Goal: Complete application form

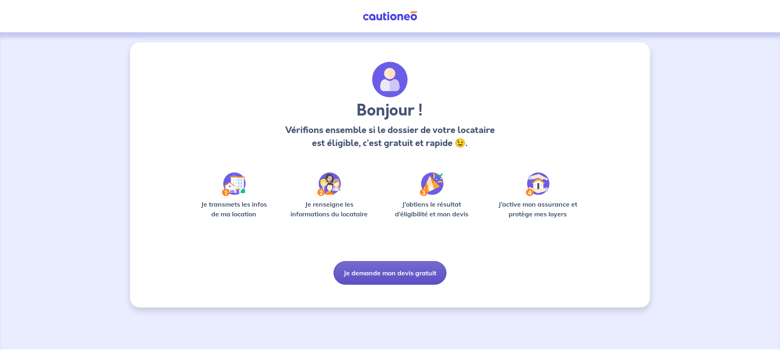
click at [390, 272] on button "Je demande mon devis gratuit" at bounding box center [390, 273] width 113 height 24
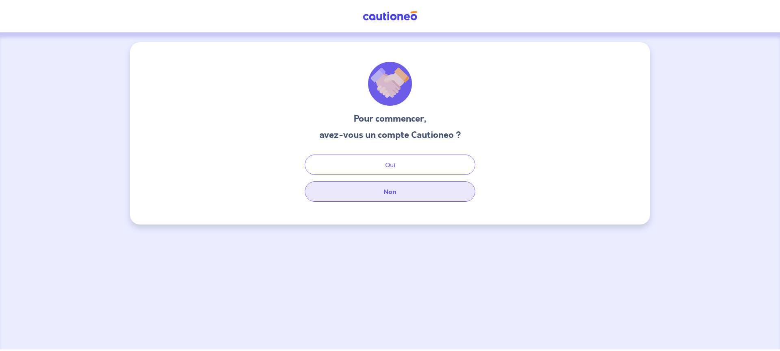
click at [391, 193] on button "Non" at bounding box center [390, 191] width 171 height 20
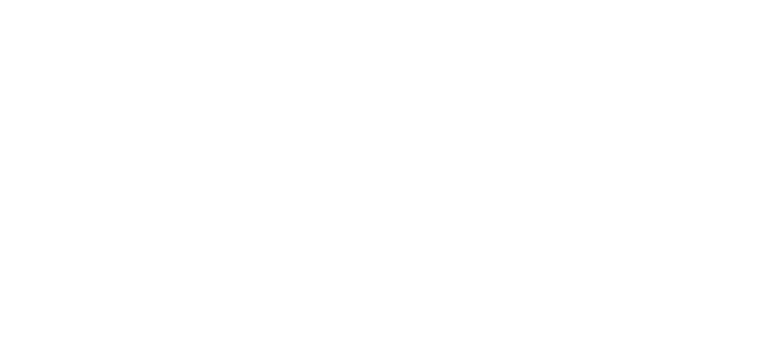
select select "FR"
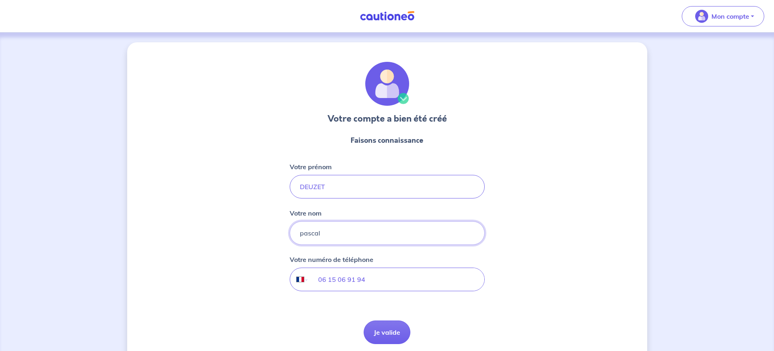
drag, startPoint x: 336, startPoint y: 232, endPoint x: 275, endPoint y: 236, distance: 61.5
click at [280, 236] on div "Votre compte a bien été créé Faisons connaissance Votre prénom DEUZET Votre nom…" at bounding box center [387, 207] width 520 height 331
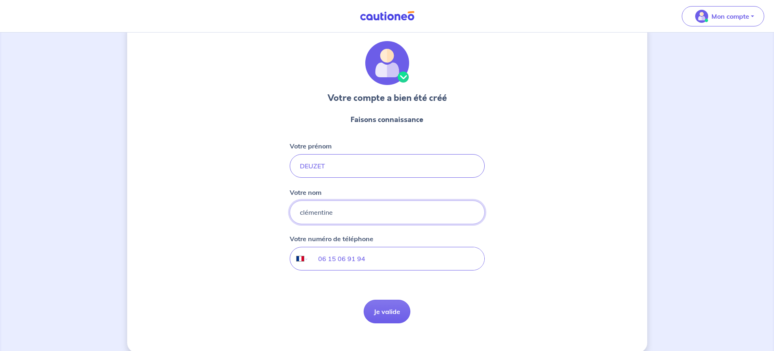
scroll to position [32, 0]
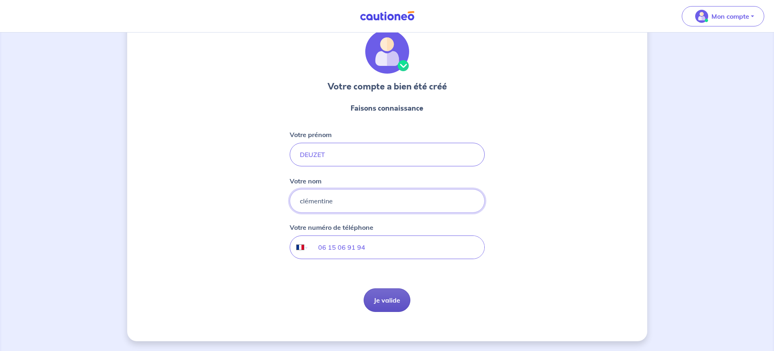
type input "clémentine"
click at [389, 302] on button "Je valide" at bounding box center [387, 300] width 47 height 24
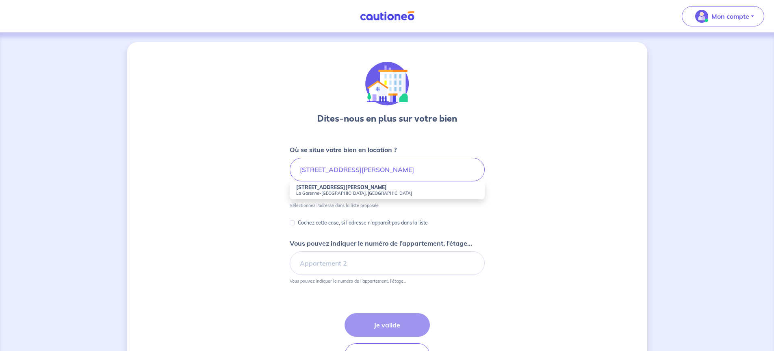
click at [317, 191] on small "La Garenne-Colombes, France" at bounding box center [387, 193] width 182 height 6
type input "22 Rue Lucien Jeannin, La Garenne-Colombes, France"
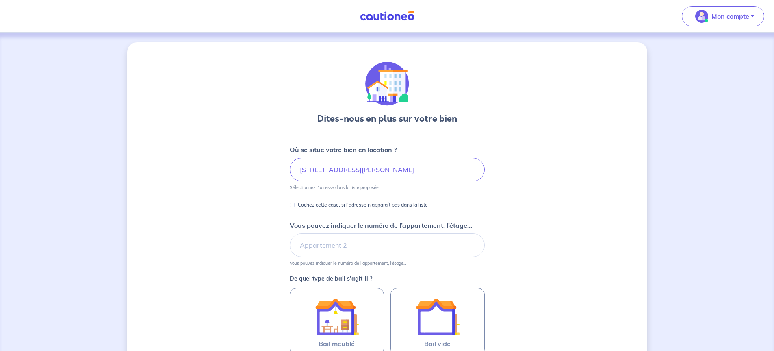
scroll to position [41, 0]
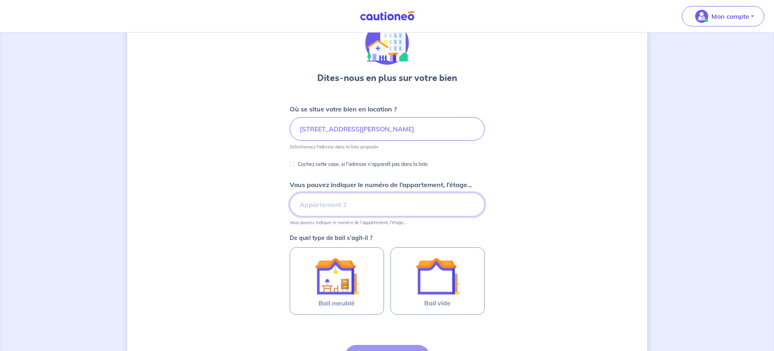
click at [322, 203] on input "Vous pouvez indiquer le numéro de l’appartement, l’étage..." at bounding box center [387, 205] width 195 height 24
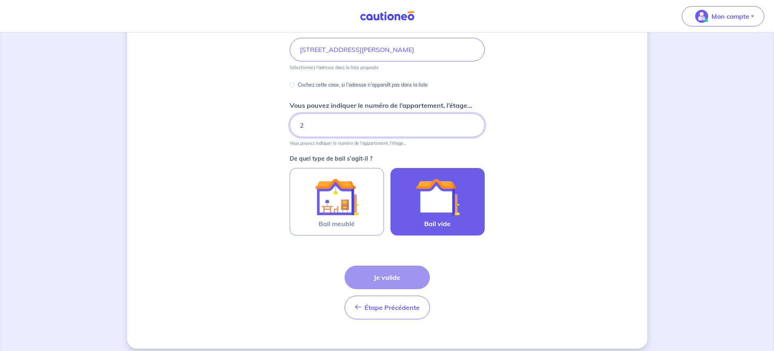
scroll to position [122, 0]
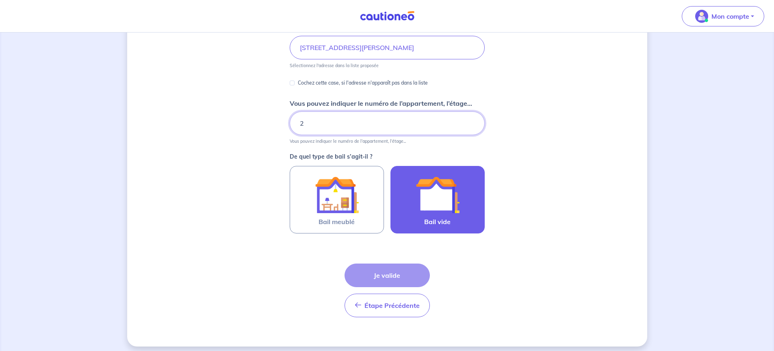
type input "2"
click at [443, 206] on img at bounding box center [438, 195] width 44 height 44
click at [0, 0] on input "Bail vide" at bounding box center [0, 0] width 0 height 0
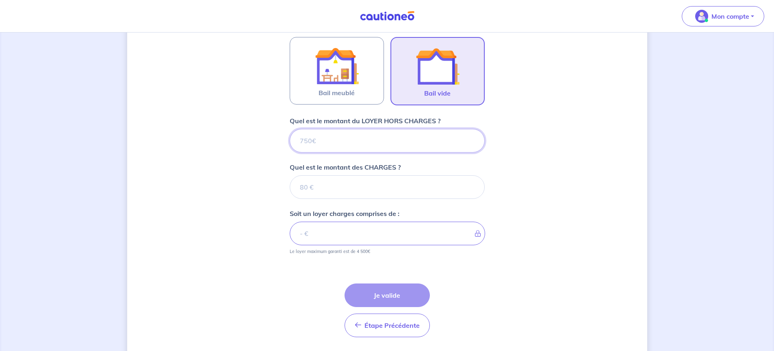
scroll to position [276, 0]
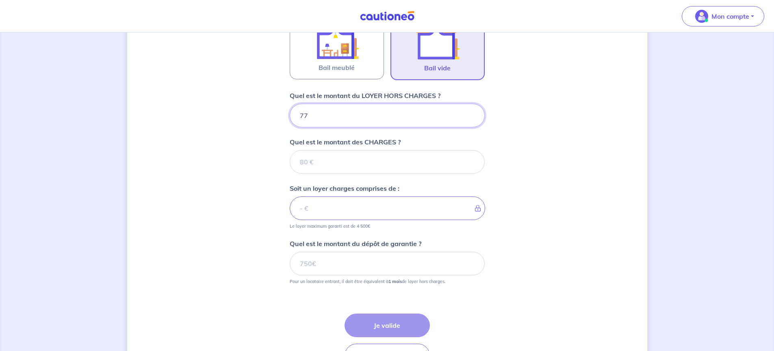
type input "770"
click at [318, 161] on input "Quel est le montant des CHARGES ?" at bounding box center [387, 162] width 195 height 24
type input "3"
type input "773"
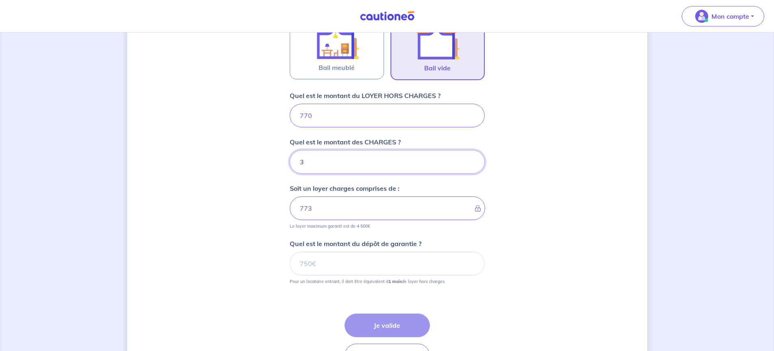
type input "35"
type input "805"
type input "35"
drag, startPoint x: 321, startPoint y: 264, endPoint x: 281, endPoint y: 269, distance: 39.7
click at [283, 268] on div "Dites-nous en plus sur votre bien Où se situe votre bien en location ? 22 Rue L…" at bounding box center [387, 81] width 520 height 630
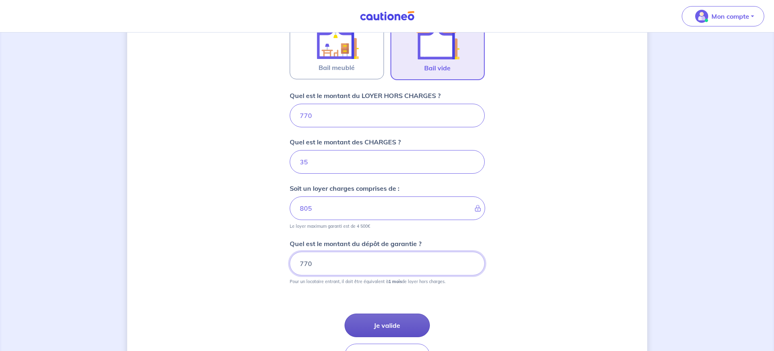
type input "770"
click at [378, 324] on button "Je valide" at bounding box center [387, 325] width 85 height 24
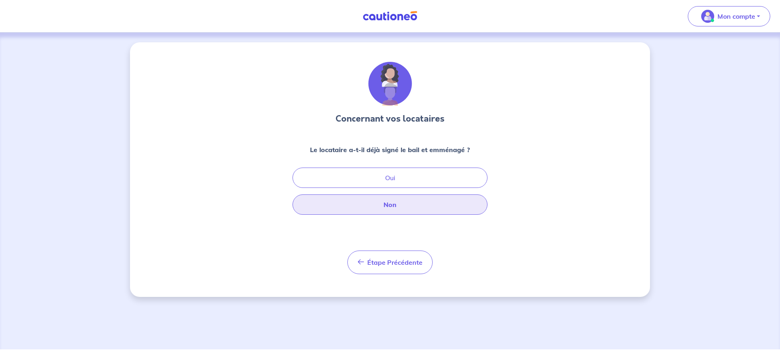
click at [385, 205] on button "Non" at bounding box center [390, 204] width 195 height 20
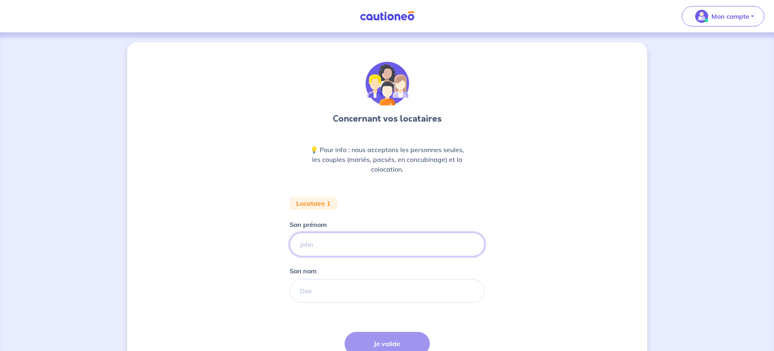
click at [320, 244] on input "Son prénom" at bounding box center [387, 244] width 195 height 24
type input "C"
type input "Patrick"
click at [318, 291] on input "Son nom" at bounding box center [387, 291] width 195 height 24
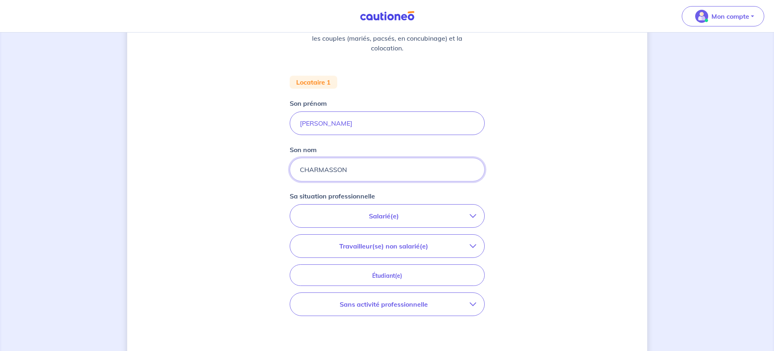
scroll to position [122, 0]
type input "CHARMASSON"
click at [473, 215] on icon "button" at bounding box center [473, 215] width 7 height 7
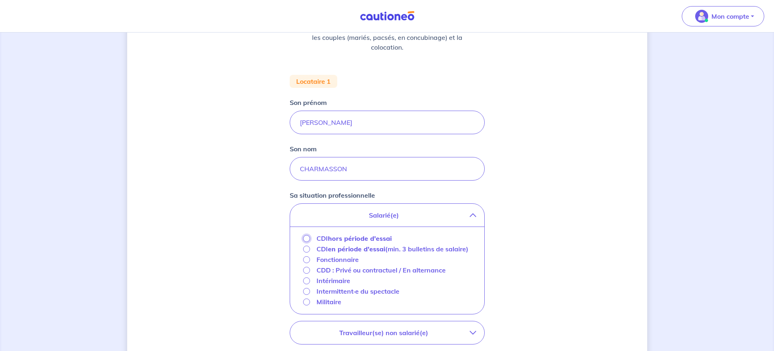
click at [306, 240] on input "CDI hors période d'essai" at bounding box center [306, 238] width 7 height 7
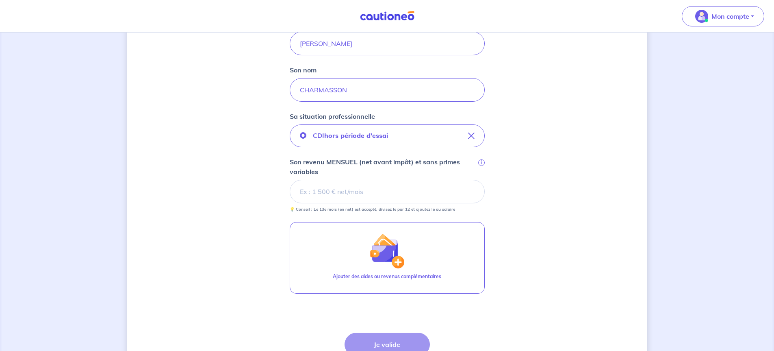
scroll to position [203, 0]
click at [328, 191] on input "Son revenu MENSUEL (net avant impôt) et sans primes variables i" at bounding box center [387, 189] width 195 height 24
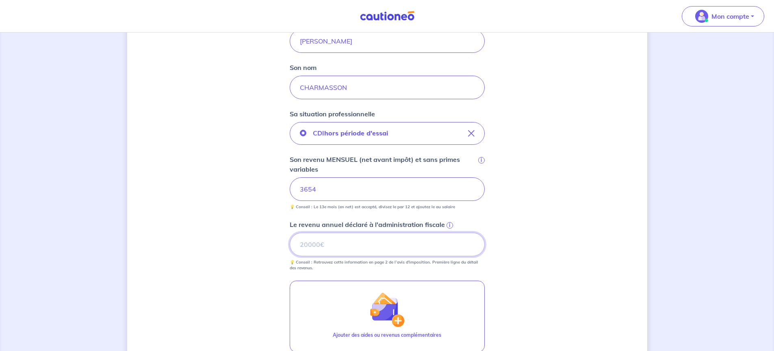
click at [332, 245] on input "Le revenu annuel déclaré à l'administration fiscale i" at bounding box center [387, 244] width 195 height 24
type input "43852"
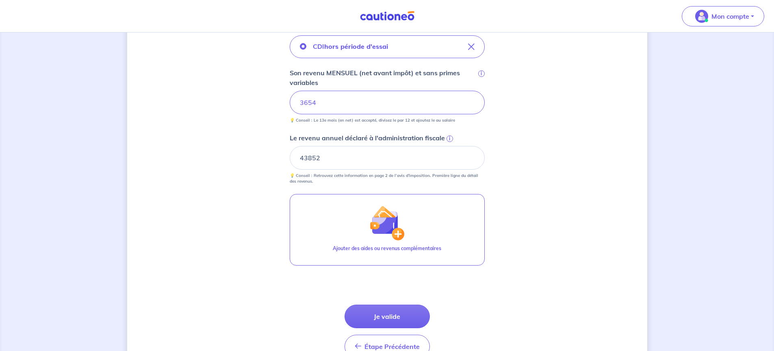
scroll to position [325, 0]
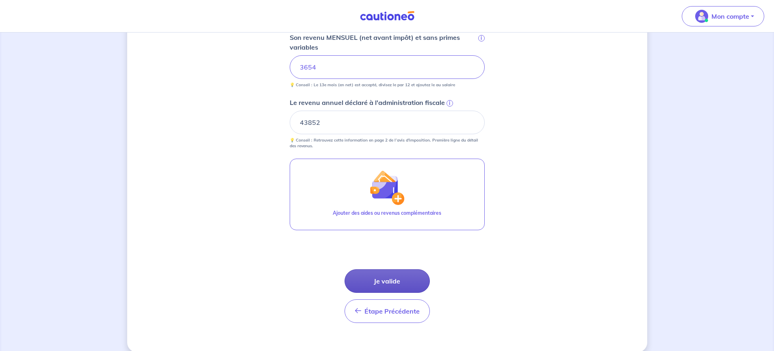
click at [391, 282] on button "Je valide" at bounding box center [387, 281] width 85 height 24
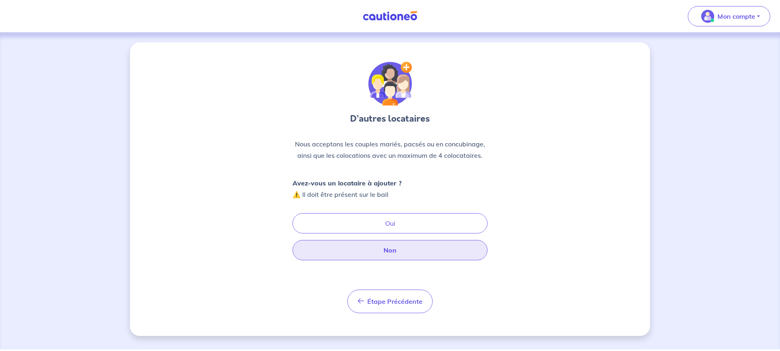
click at [395, 252] on button "Non" at bounding box center [390, 250] width 195 height 20
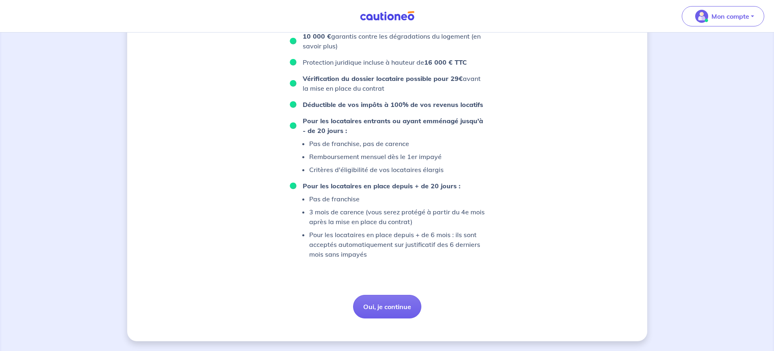
scroll to position [510, 0]
click at [376, 306] on button "Oui, je continue" at bounding box center [387, 307] width 68 height 24
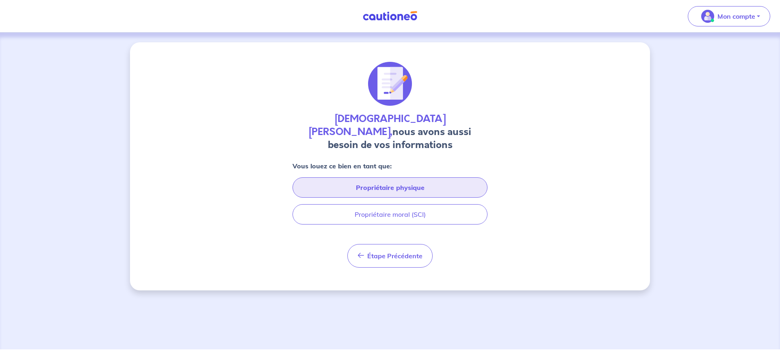
click at [398, 177] on button "Propriétaire physique" at bounding box center [390, 187] width 195 height 20
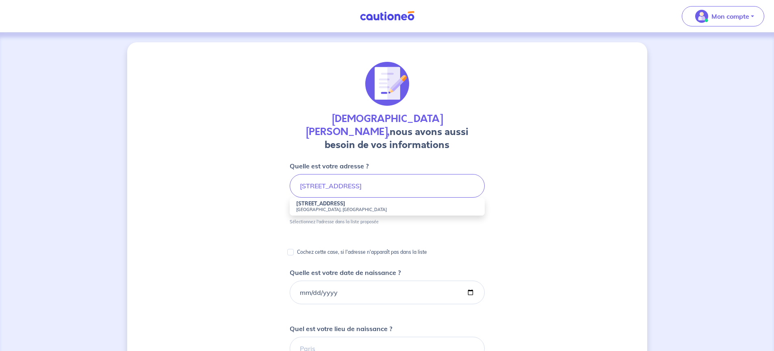
click at [333, 206] on small "Oinville-sur-Montcient, France" at bounding box center [387, 209] width 182 height 6
type input "35 Rue de Bachambre, Oinville-sur-Montcient, France"
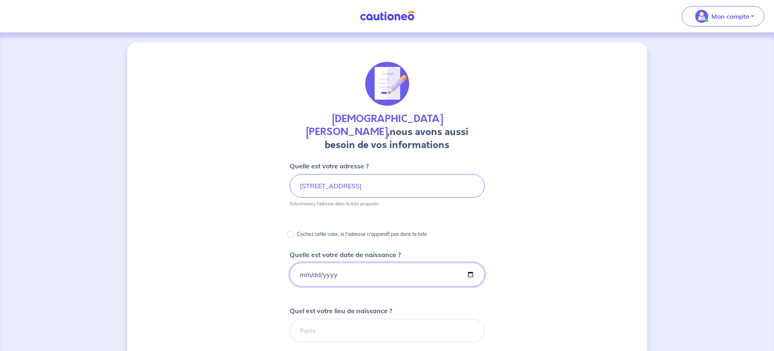
click at [336, 262] on input "Quelle est votre date de naissance ?" at bounding box center [387, 274] width 195 height 24
type input "1988-11-10"
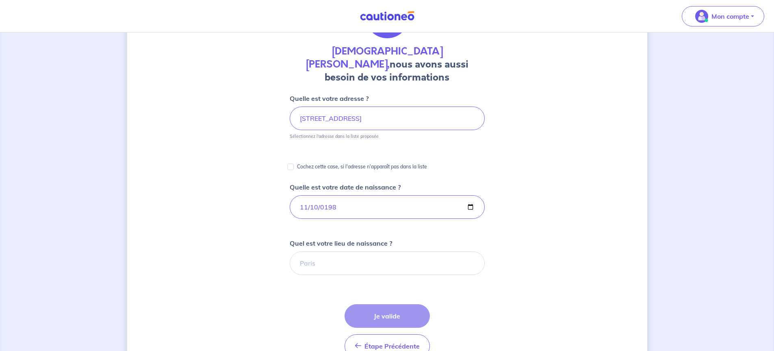
scroll to position [81, 0]
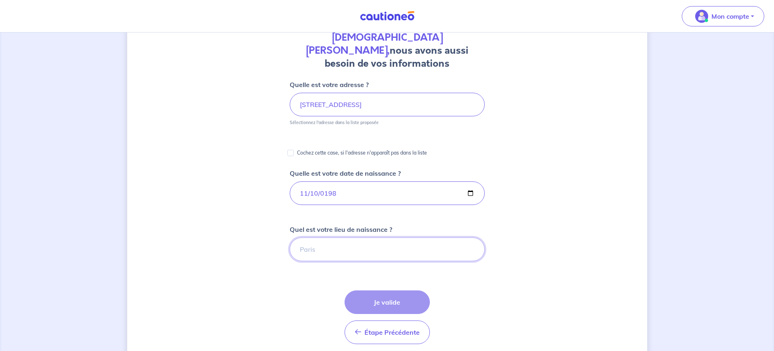
click at [328, 237] on input "Quel est votre lieu de naissance ?" at bounding box center [387, 249] width 195 height 24
type input "ASNIERES"
click at [386, 290] on button "Je valide" at bounding box center [387, 302] width 85 height 24
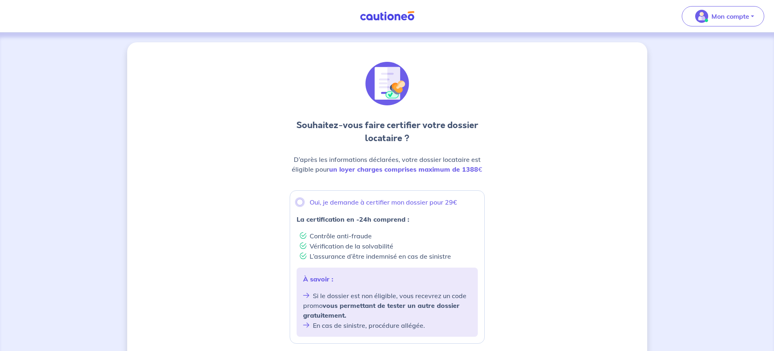
click at [299, 202] on input "Oui, je demande à certifier mon dossier pour 29€" at bounding box center [300, 202] width 7 height 7
radio input "true"
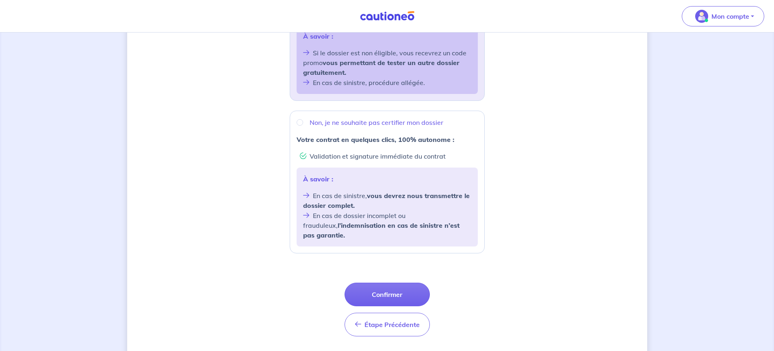
scroll to position [244, 0]
click at [389, 283] on button "Confirmer" at bounding box center [387, 293] width 85 height 24
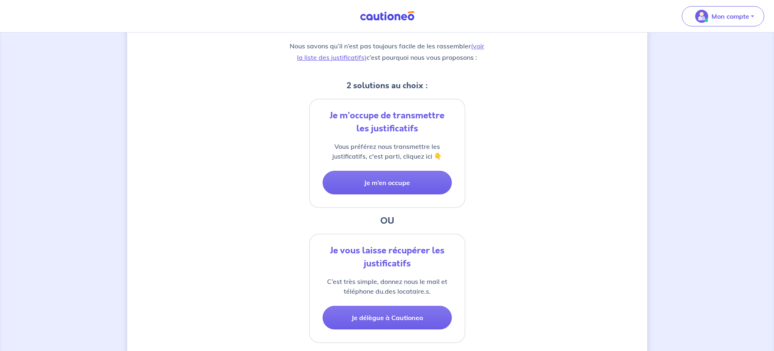
scroll to position [118, 0]
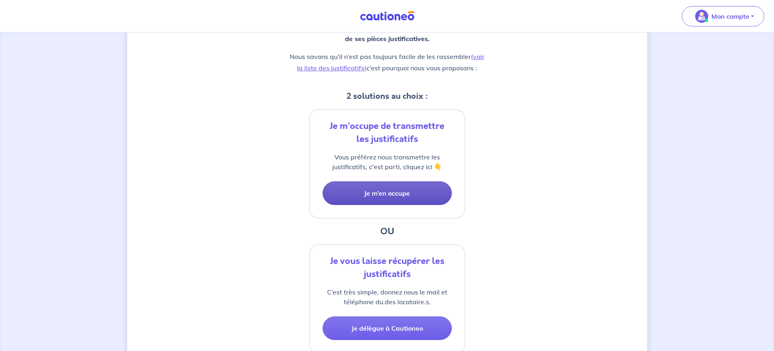
click at [386, 194] on button "Je m’en occupe" at bounding box center [387, 193] width 129 height 24
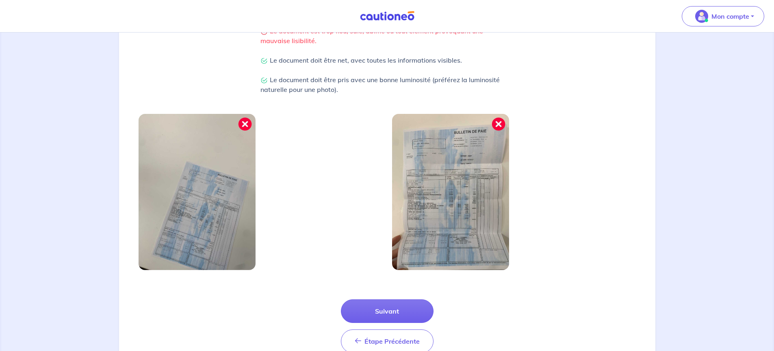
scroll to position [231, 0]
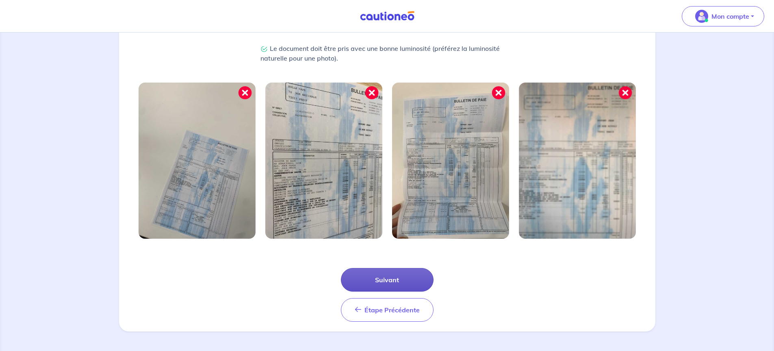
click at [387, 281] on button "Suivant" at bounding box center [387, 280] width 93 height 24
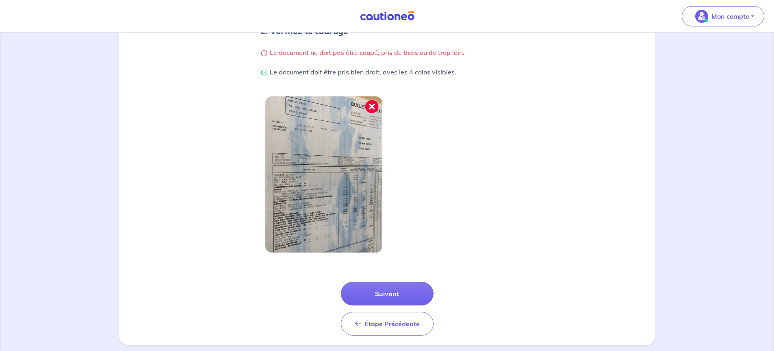
scroll to position [192, 0]
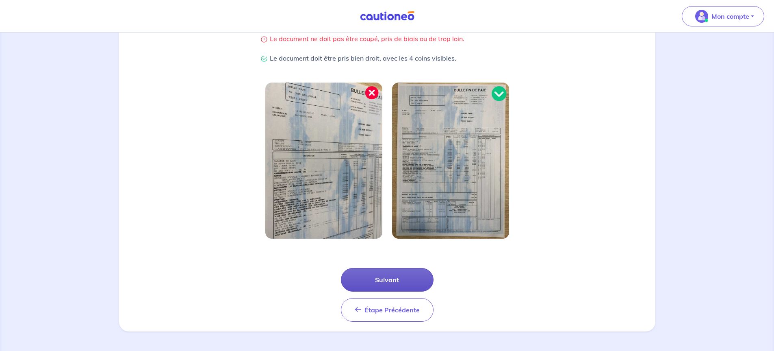
click at [387, 279] on button "Suivant" at bounding box center [387, 280] width 93 height 24
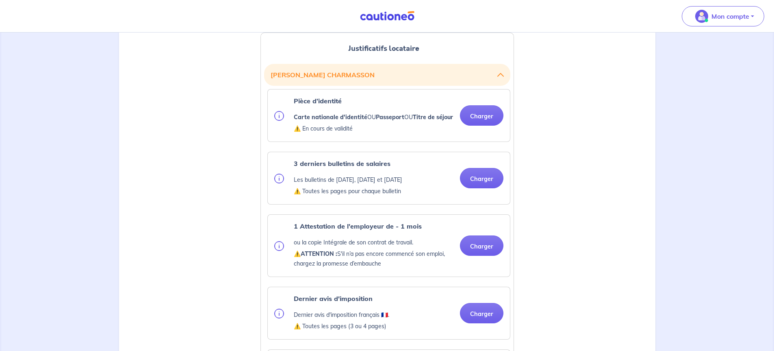
scroll to position [203, 0]
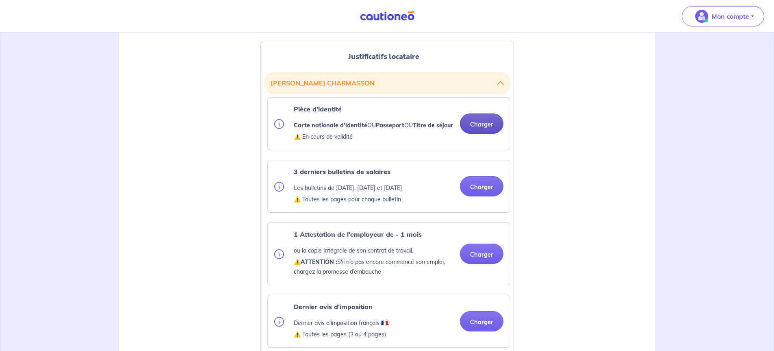
click at [481, 128] on button "Charger" at bounding box center [481, 123] width 43 height 20
click at [483, 197] on ul "Pièce d’identité Carte nationale d'identité OU Passeport OU Titre de séjour ⚠️ …" at bounding box center [387, 357] width 246 height 521
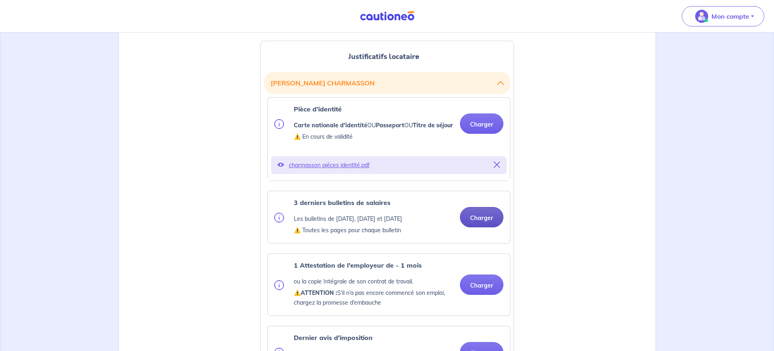
click at [482, 227] on button "Charger" at bounding box center [481, 217] width 43 height 20
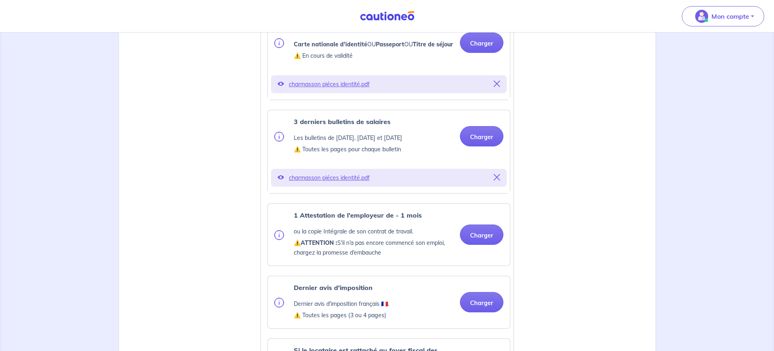
scroll to position [284, 0]
click at [498, 180] on icon at bounding box center [497, 176] width 7 height 7
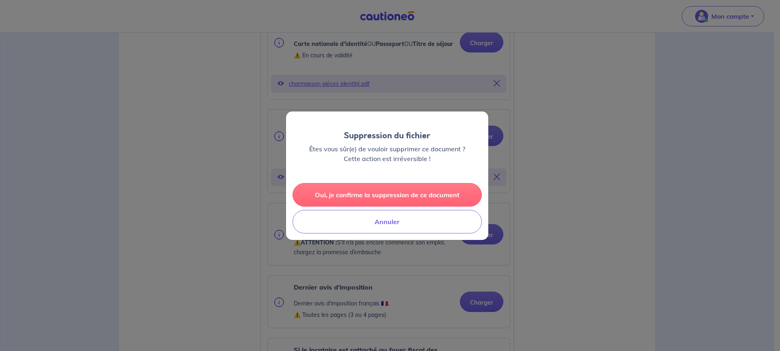
click at [395, 195] on button "Oui, je confirme la suppression de ce document" at bounding box center [387, 195] width 189 height 24
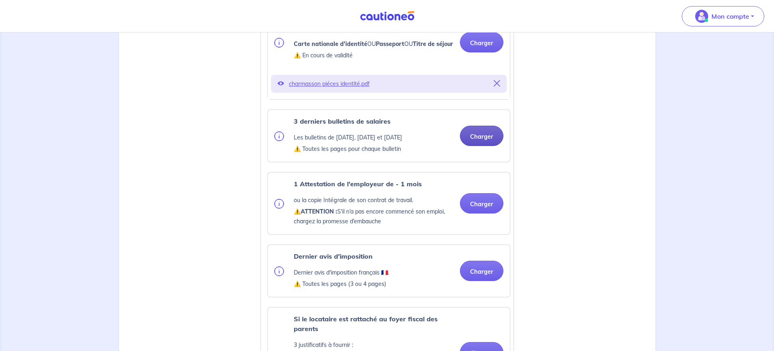
click at [482, 146] on button "Charger" at bounding box center [481, 136] width 43 height 20
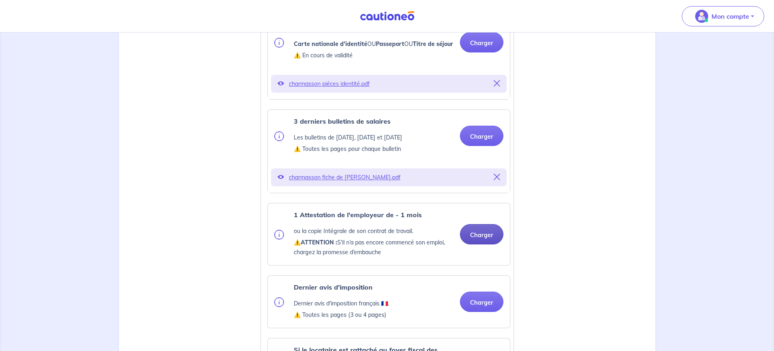
click at [481, 244] on button "Charger" at bounding box center [481, 234] width 43 height 20
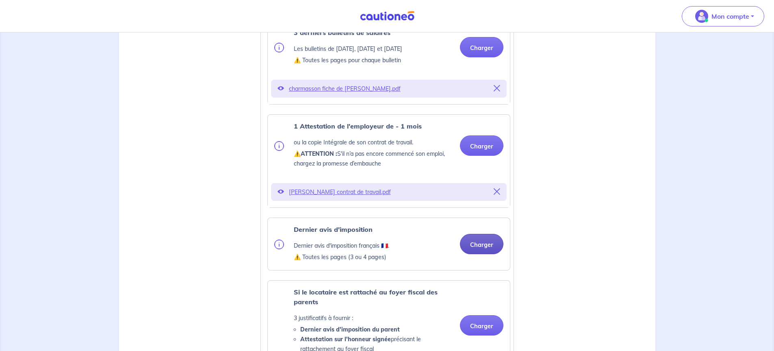
scroll to position [406, 0]
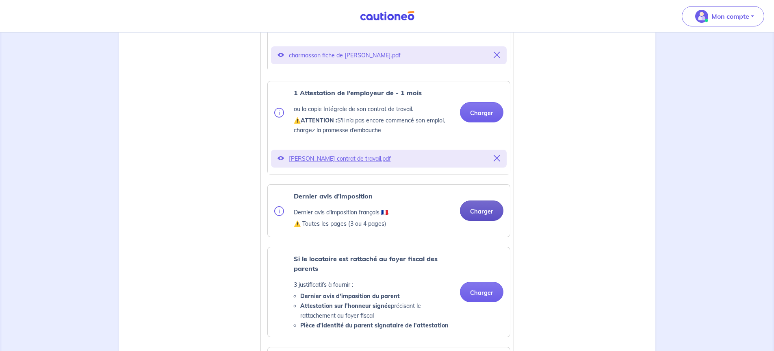
click at [479, 220] on button "Charger" at bounding box center [481, 210] width 43 height 20
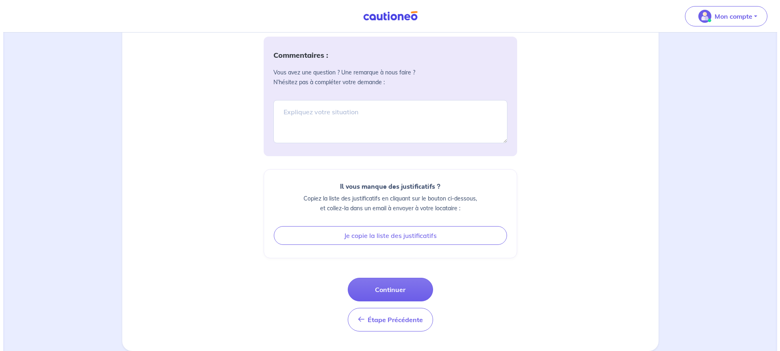
scroll to position [944, 0]
click at [381, 290] on button "Continuer" at bounding box center [387, 289] width 85 height 24
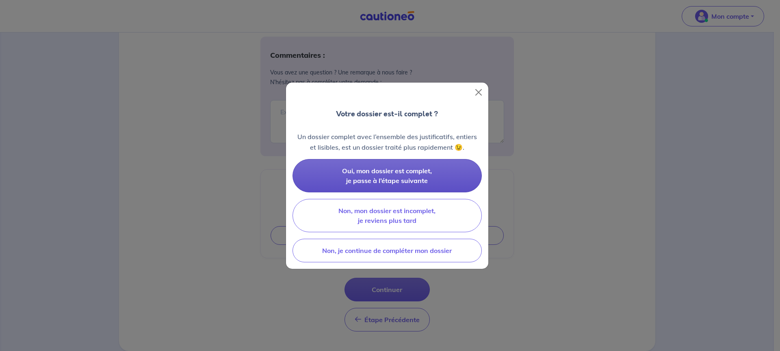
click at [386, 173] on span "Oui, mon dossier est complet, je passe à l’étape suivante" at bounding box center [387, 176] width 90 height 18
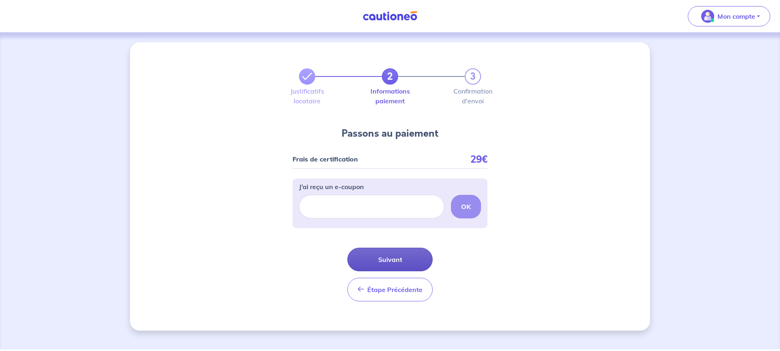
click at [396, 258] on button "Suivant" at bounding box center [389, 259] width 85 height 24
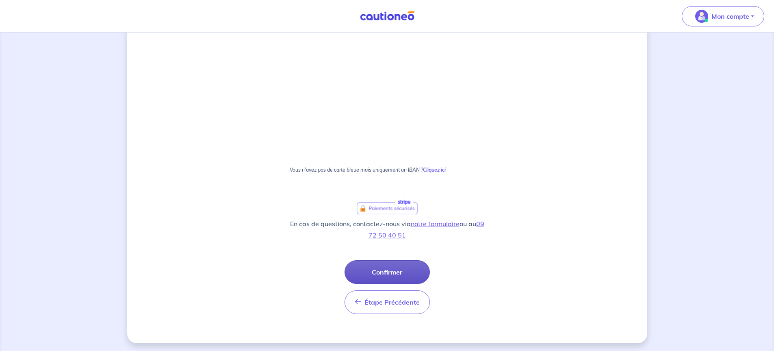
scroll to position [414, 0]
click at [384, 270] on button "Confirmer" at bounding box center [387, 270] width 85 height 24
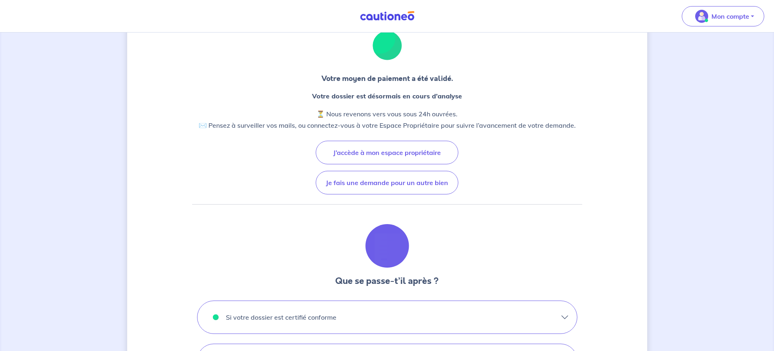
scroll to position [163, 0]
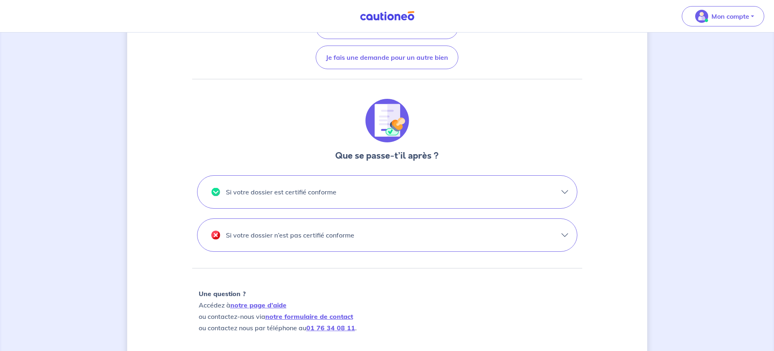
click at [310, 192] on p "Si votre dossier est certifié conforme" at bounding box center [281, 191] width 111 height 13
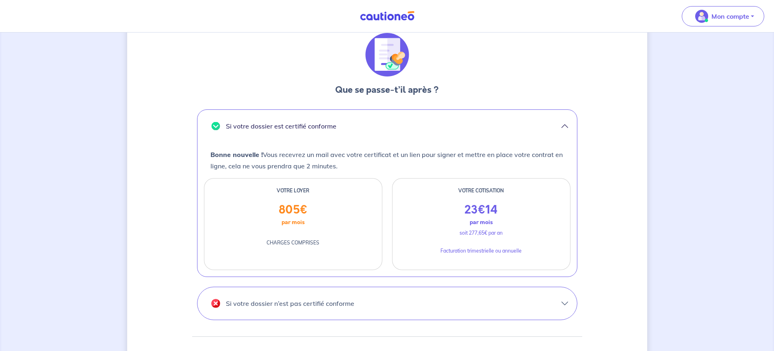
scroll to position [244, 0]
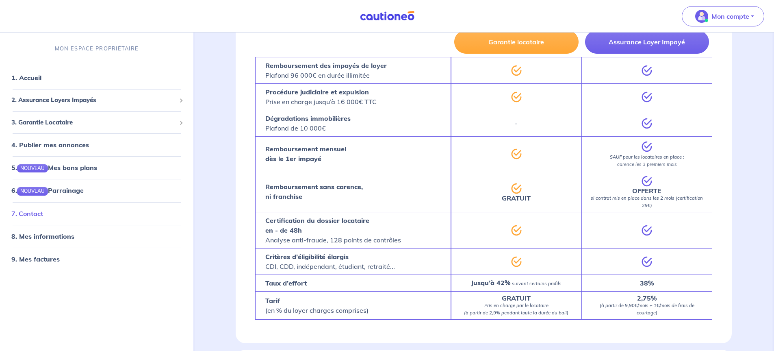
scroll to position [552, 0]
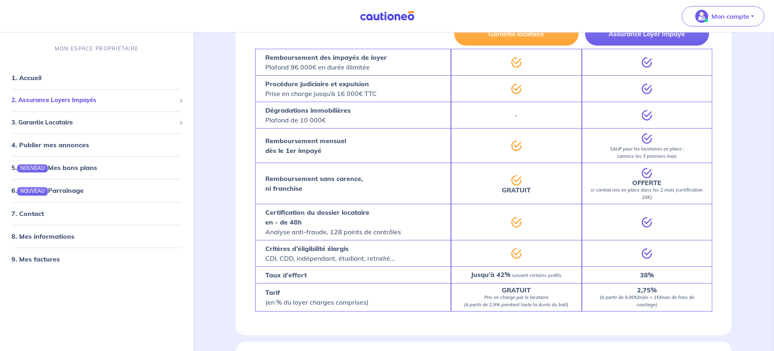
click at [76, 98] on span "2. Assurance Loyers Impayés" at bounding box center [93, 99] width 165 height 9
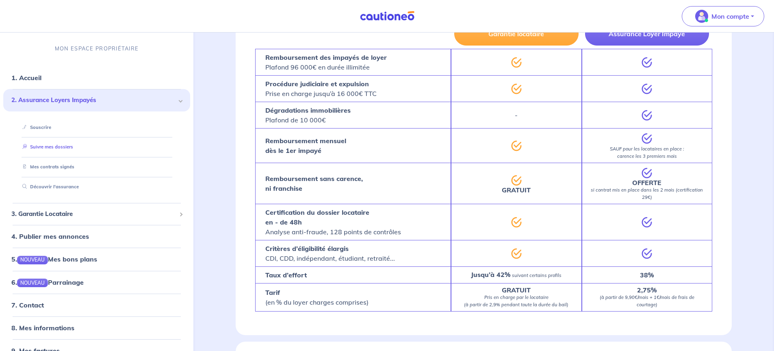
click at [47, 147] on link "Suivre mes dossiers" at bounding box center [46, 147] width 54 height 6
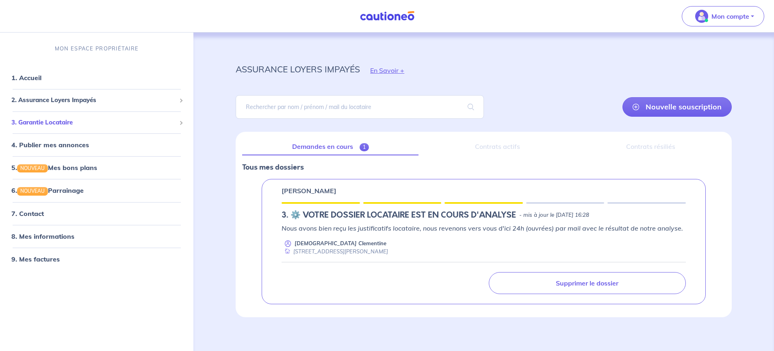
click at [67, 122] on span "3. Garantie Locataire" at bounding box center [93, 122] width 165 height 9
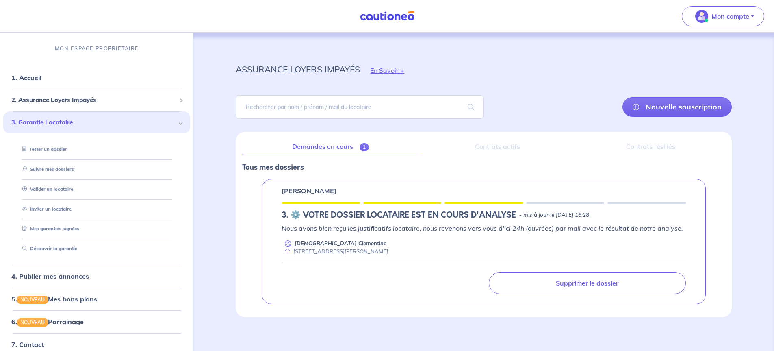
click at [68, 122] on span "3. Garantie Locataire" at bounding box center [93, 122] width 165 height 9
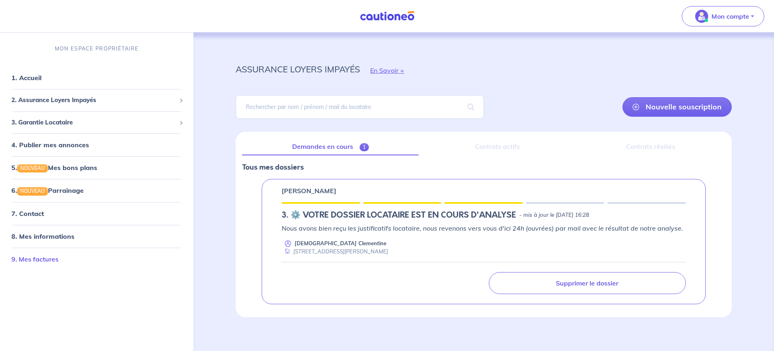
click at [32, 259] on link "9. Mes factures" at bounding box center [34, 259] width 47 height 8
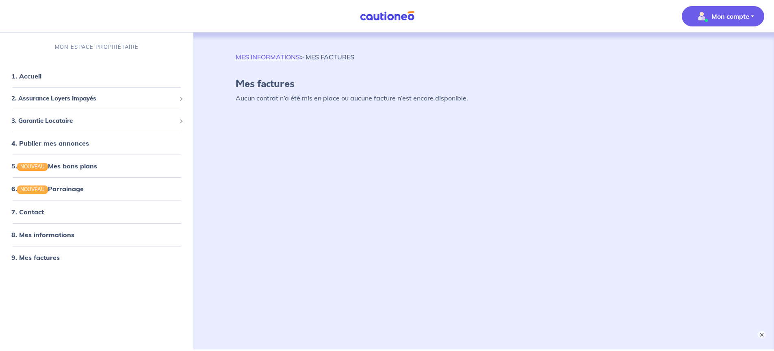
click at [734, 16] on p "Mon compte" at bounding box center [730, 16] width 38 height 10
click at [708, 51] on link "Mes informations" at bounding box center [714, 50] width 65 height 13
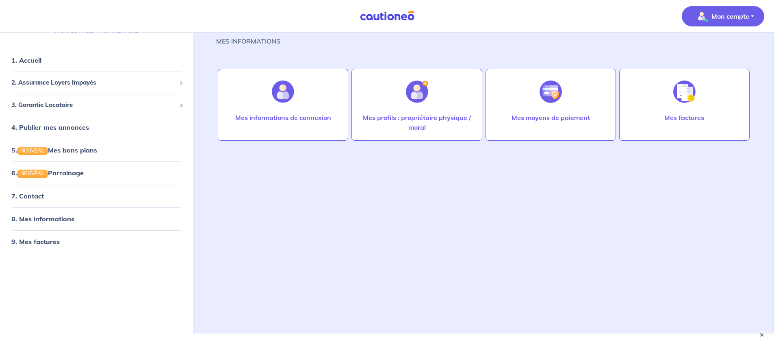
scroll to position [31, 0]
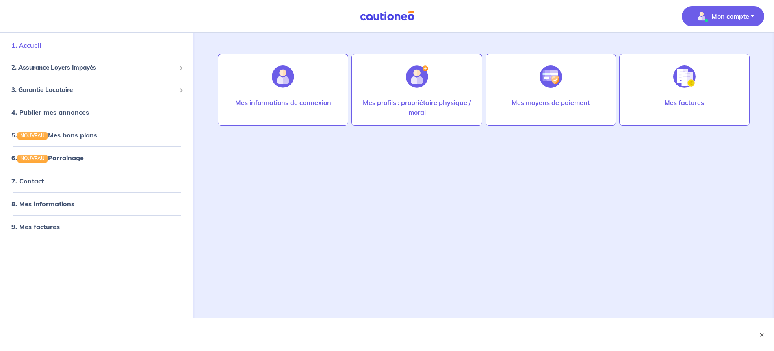
click at [24, 46] on link "1. Accueil" at bounding box center [26, 45] width 30 height 8
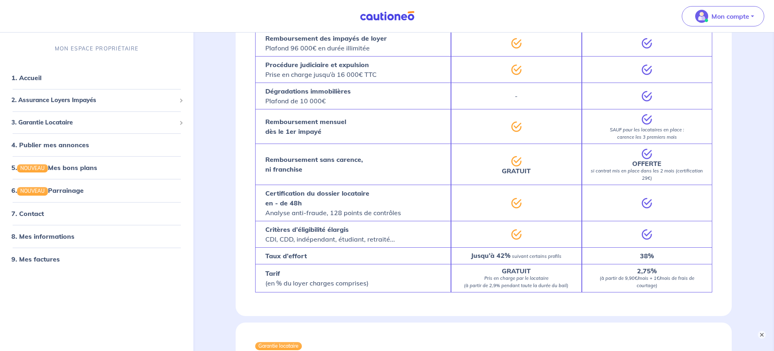
scroll to position [381, 0]
